Goal: Task Accomplishment & Management: Manage account settings

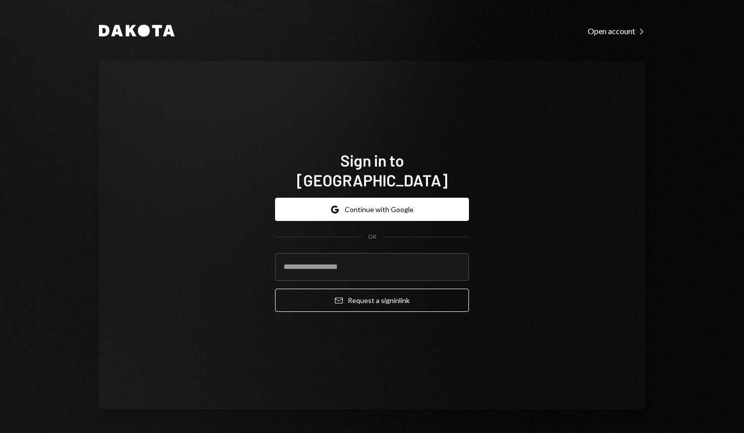
type input "*"
type input "**********"
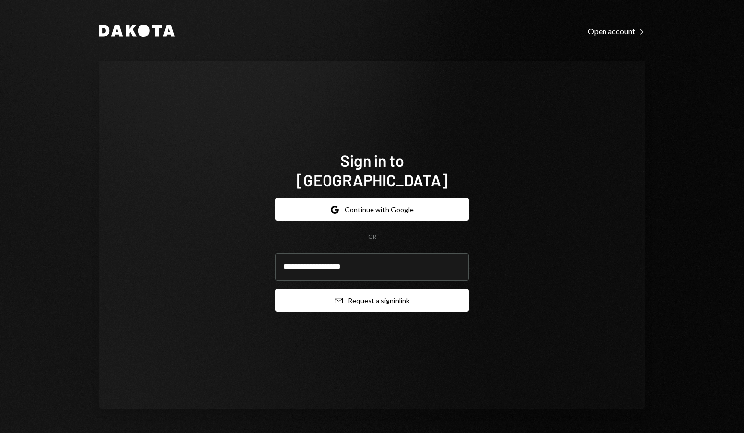
click at [382, 293] on button "Email Request a sign in link" at bounding box center [372, 300] width 194 height 23
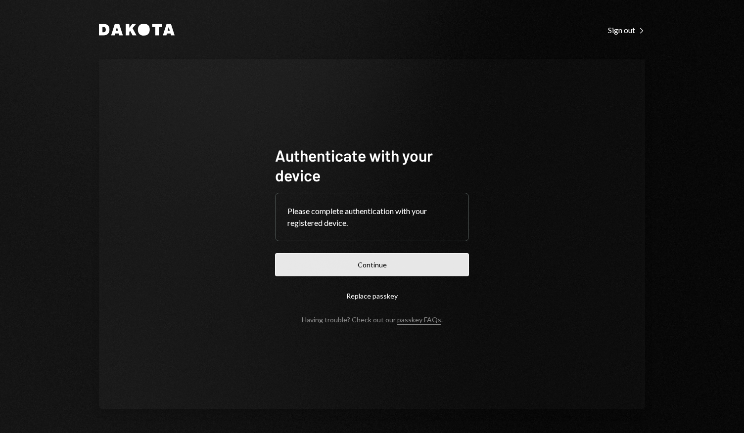
click at [336, 262] on button "Continue" at bounding box center [372, 264] width 194 height 23
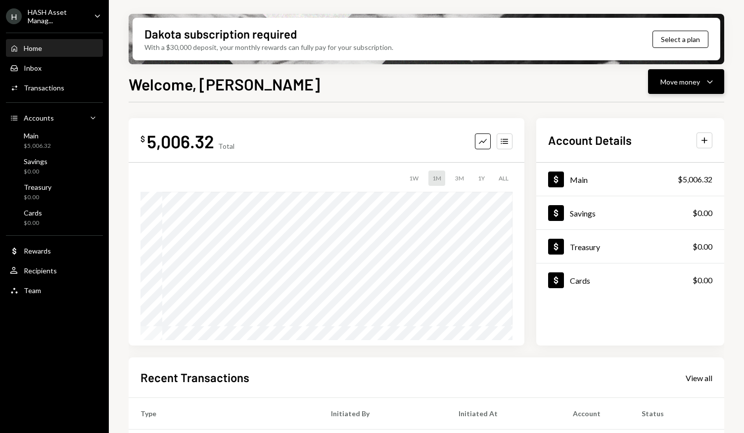
click at [702, 88] on button "Move money Caret Down" at bounding box center [686, 81] width 76 height 25
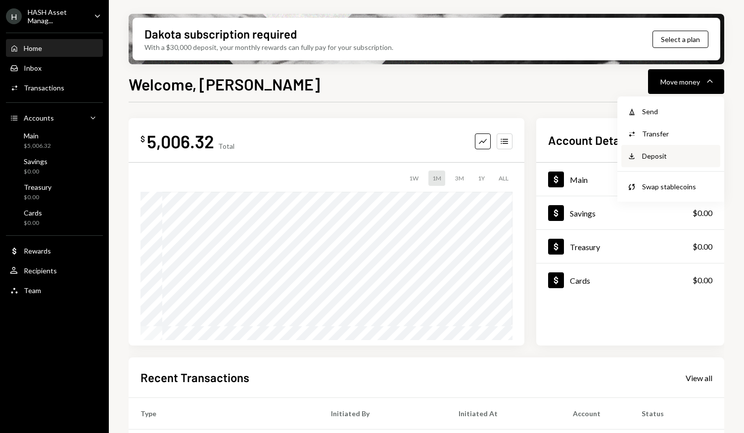
click at [652, 160] on div "Deposit" at bounding box center [678, 156] width 72 height 10
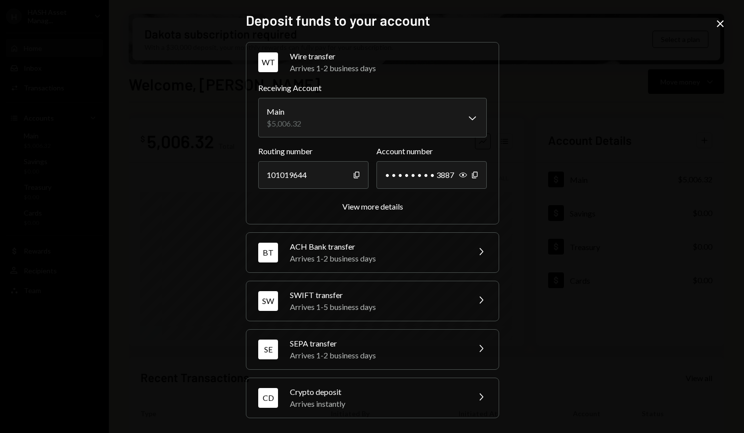
click at [361, 391] on div "Crypto deposit" at bounding box center [376, 392] width 173 height 12
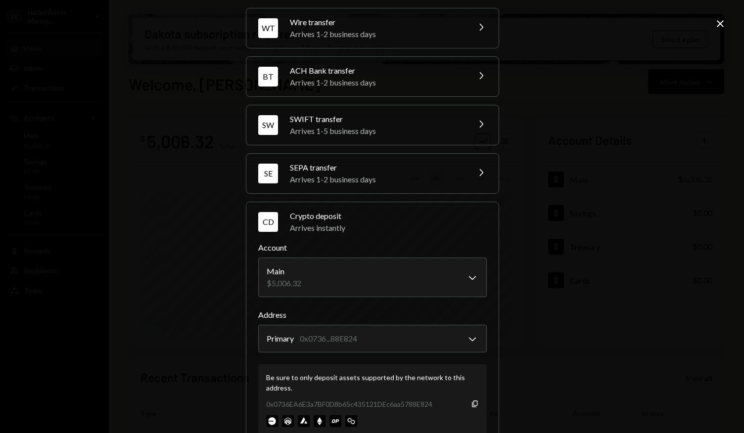
scroll to position [53, 0]
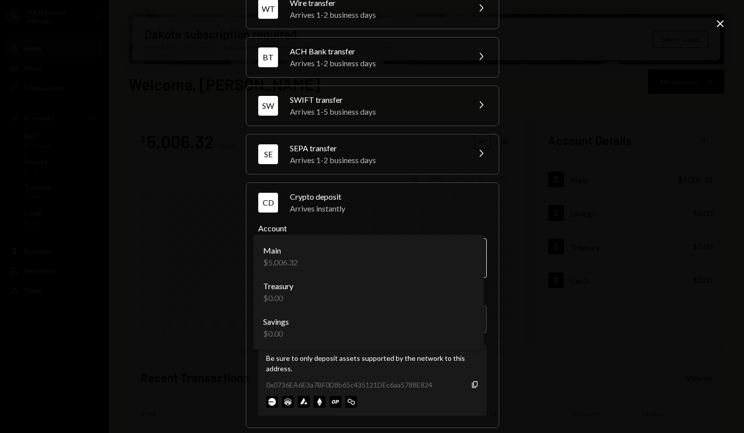
click at [470, 251] on body "H HASH Asset Manag... Caret Down Home Home Inbox Inbox Activities Transactions …" at bounding box center [372, 216] width 744 height 433
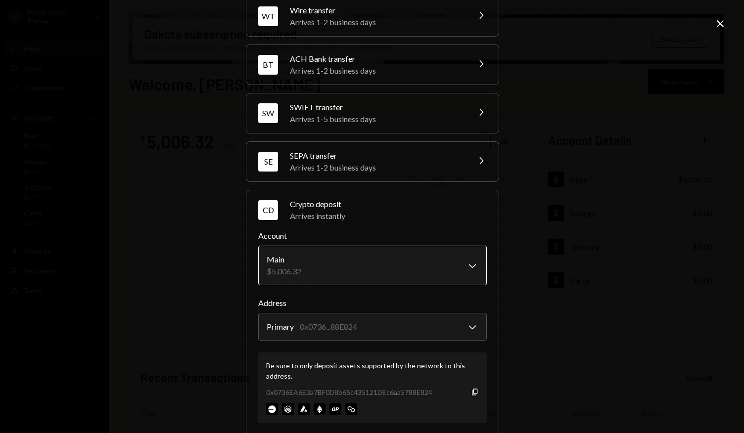
scroll to position [62, 0]
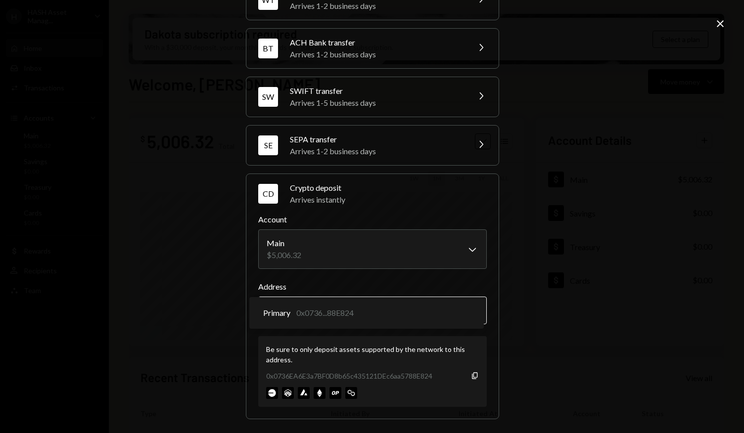
click at [402, 314] on body "H HASH Asset Manag... Caret Down Home Home Inbox Inbox Activities Transactions …" at bounding box center [372, 216] width 744 height 433
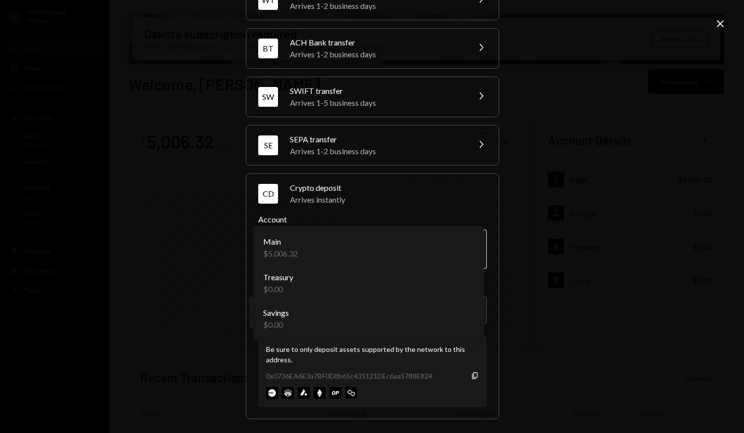
click at [468, 252] on body "H HASH Asset Manag... Caret Down Home Home Inbox Inbox Activities Transactions …" at bounding box center [372, 216] width 744 height 433
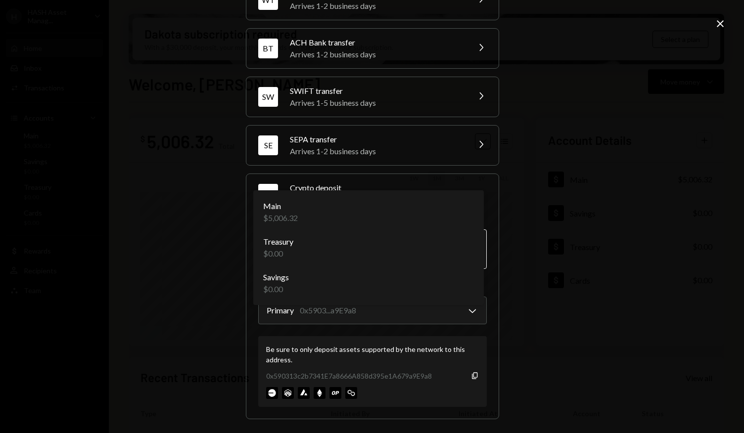
click at [462, 250] on body "H HASH Asset Manag... Caret Down Home Home Inbox Inbox Activities Transactions …" at bounding box center [372, 216] width 744 height 433
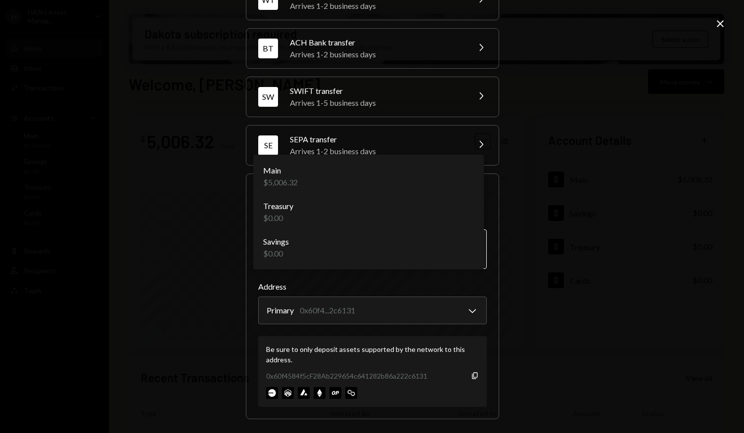
click at [465, 248] on body "H HASH Asset Manag... Caret Down Home Home Inbox Inbox Activities Transactions …" at bounding box center [372, 216] width 744 height 433
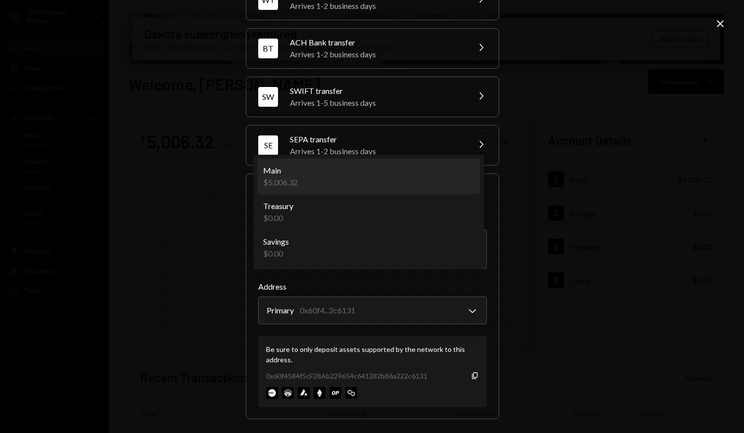
select select "**********"
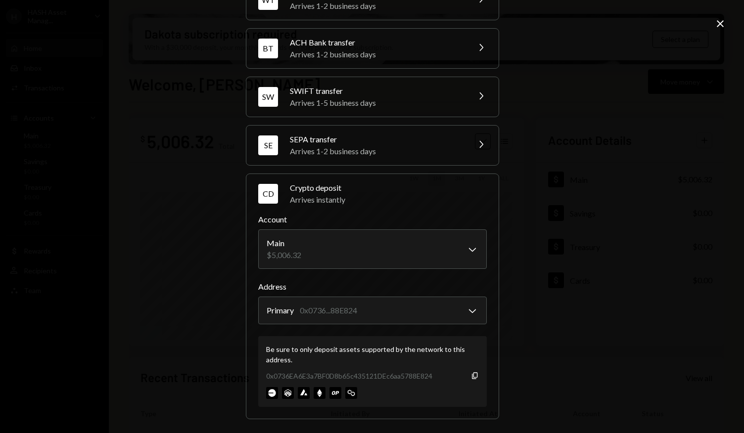
click at [637, 126] on div "**********" at bounding box center [372, 216] width 744 height 433
click at [719, 24] on icon at bounding box center [720, 23] width 7 height 7
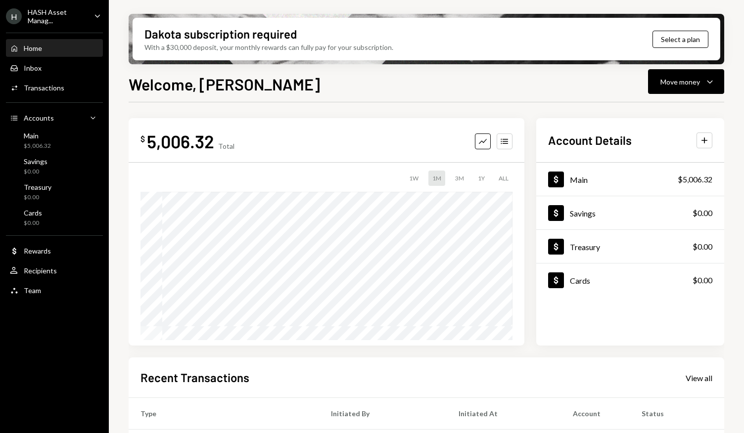
click at [97, 18] on icon "Caret Down" at bounding box center [97, 15] width 11 height 11
click at [353, 93] on div "Welcome, Zakhar Move money Caret Down" at bounding box center [426, 83] width 595 height 22
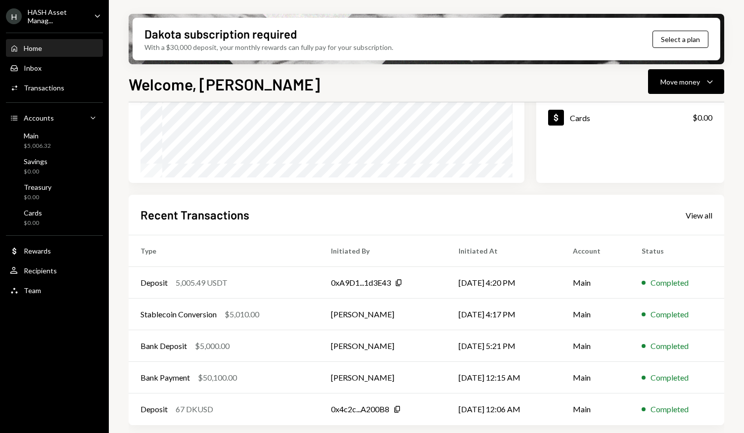
scroll to position [0, 0]
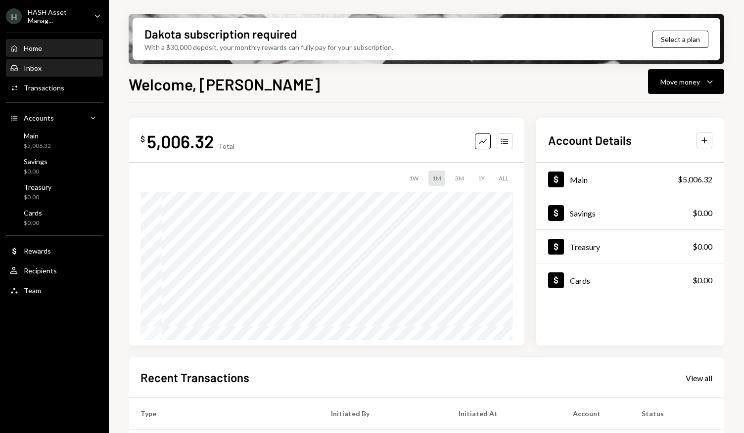
click at [38, 64] on div "Inbox" at bounding box center [33, 68] width 18 height 8
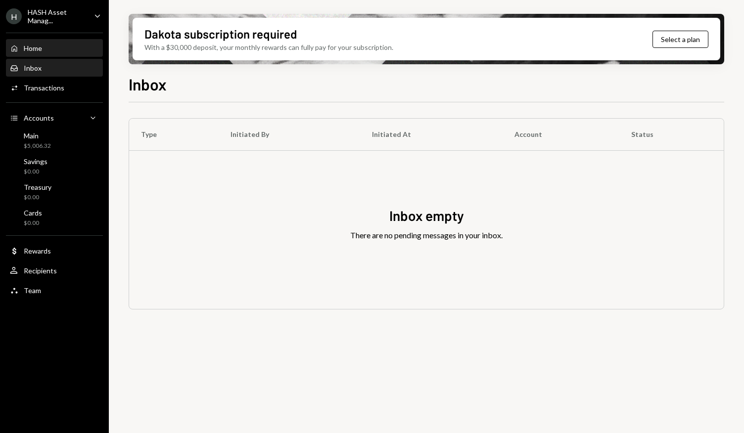
click at [47, 52] on div "Home Home" at bounding box center [54, 48] width 89 height 9
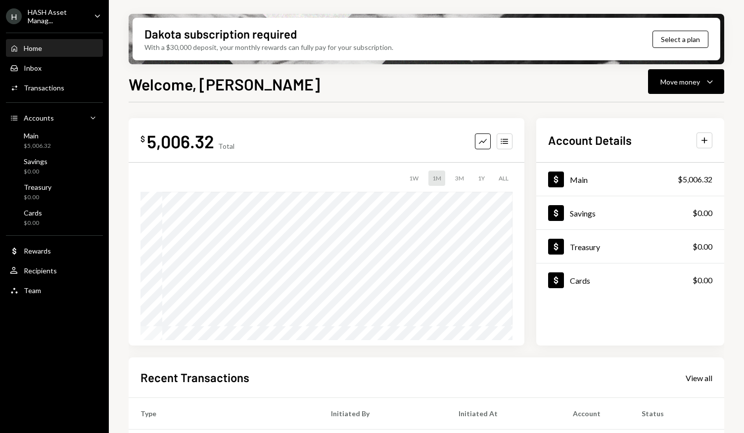
click at [101, 12] on icon "Caret Down" at bounding box center [97, 15] width 11 height 11
click at [17, 12] on div "H" at bounding box center [14, 16] width 16 height 16
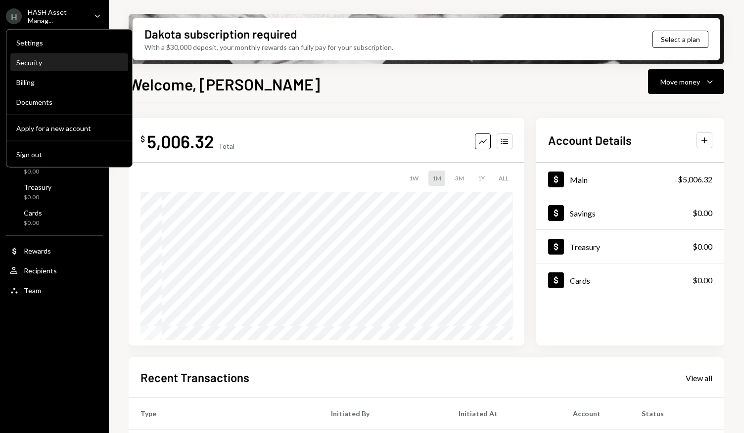
click at [35, 63] on div "Security" at bounding box center [69, 62] width 106 height 8
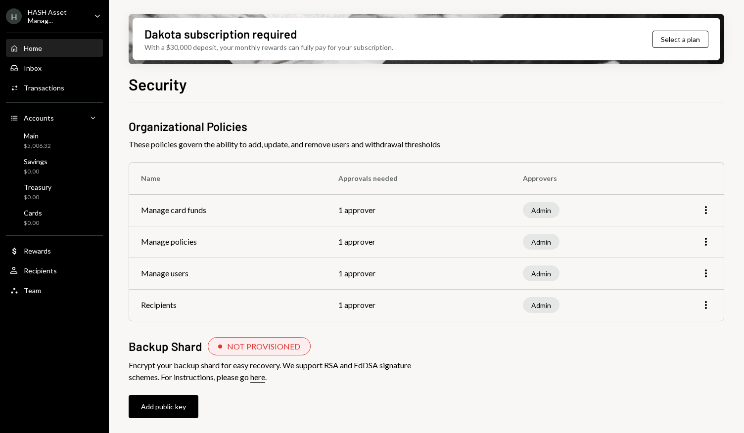
click at [50, 50] on div "Home Home" at bounding box center [54, 48] width 89 height 9
